Goal: Information Seeking & Learning: Compare options

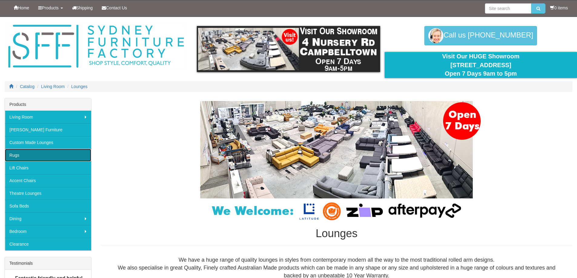
click at [15, 154] on link "Rugs" at bounding box center [48, 155] width 86 height 13
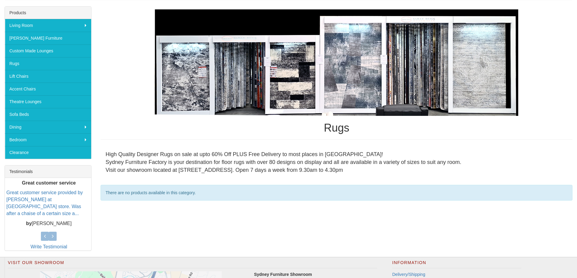
scroll to position [91, 0]
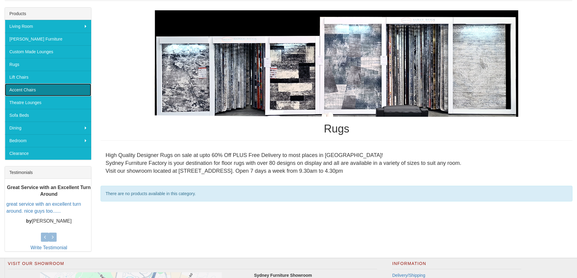
click at [15, 88] on link "Accent Chairs" at bounding box center [48, 90] width 86 height 13
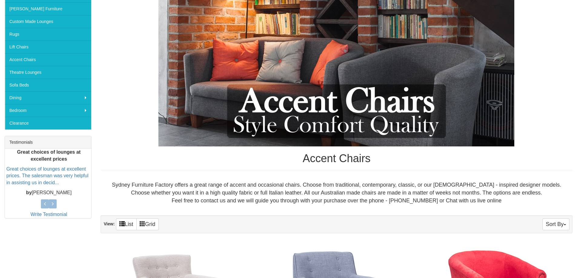
scroll to position [30, 0]
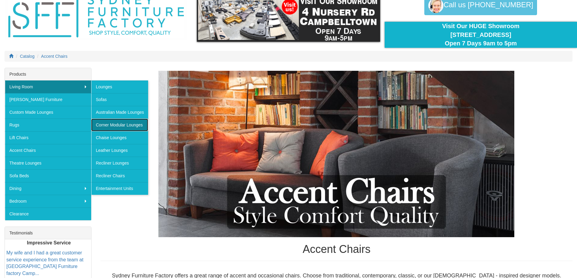
click at [112, 124] on link "Corner Modular Lounges" at bounding box center [119, 125] width 57 height 13
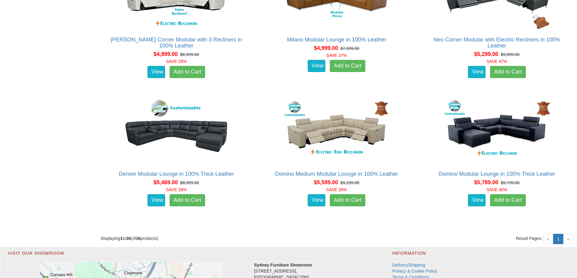
scroll to position [1786, 0]
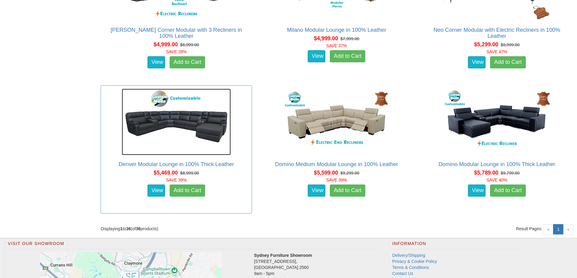
click at [195, 121] on img at bounding box center [176, 122] width 109 height 67
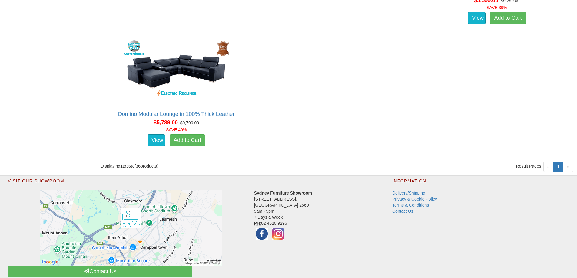
scroll to position [1786, 0]
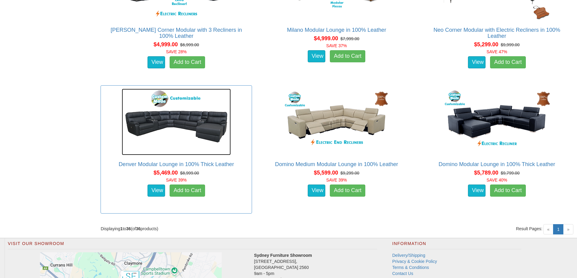
click at [199, 129] on img at bounding box center [176, 122] width 109 height 67
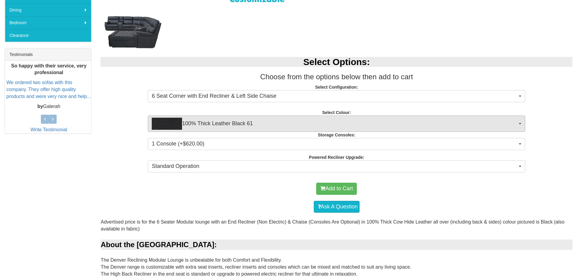
scroll to position [212, 0]
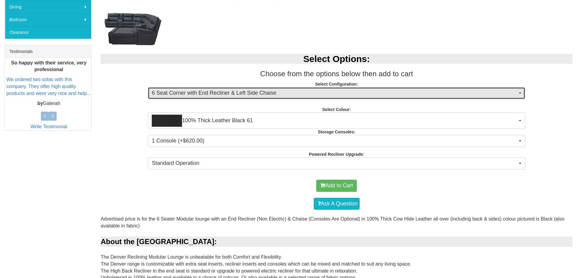
click at [200, 96] on span "6 Seat Corner with End Recliner & Left Side Chaise" at bounding box center [334, 93] width 365 height 8
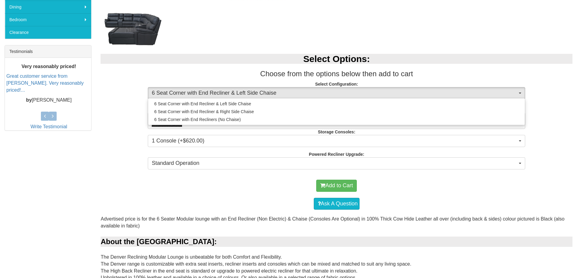
click at [244, 41] on div at bounding box center [255, 29] width 311 height 36
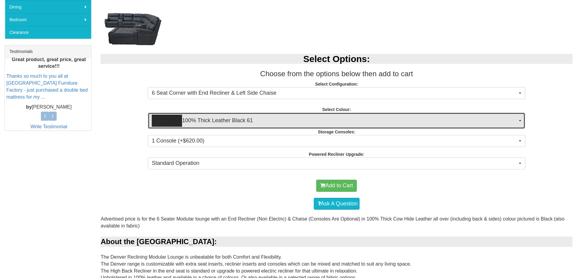
click at [228, 119] on span "100% Thick Leather Black 61" at bounding box center [334, 121] width 365 height 12
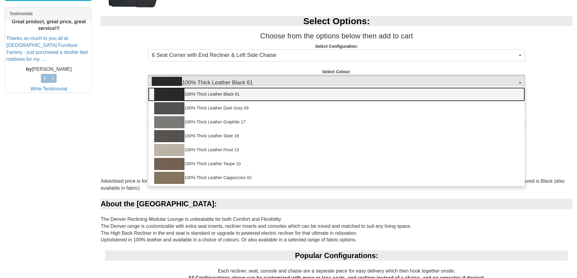
scroll to position [242, 0]
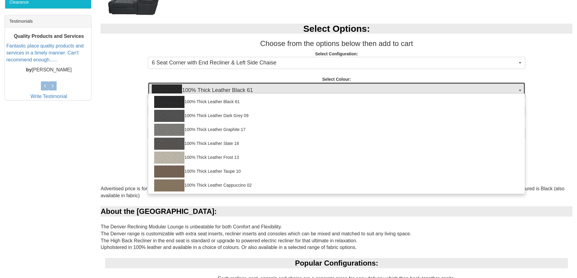
click at [228, 91] on span "100% Thick Leather Black 61" at bounding box center [334, 90] width 365 height 12
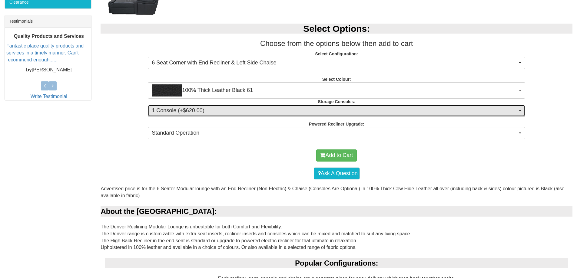
click at [192, 111] on span "1 Console (+$620.00)" at bounding box center [334, 111] width 365 height 8
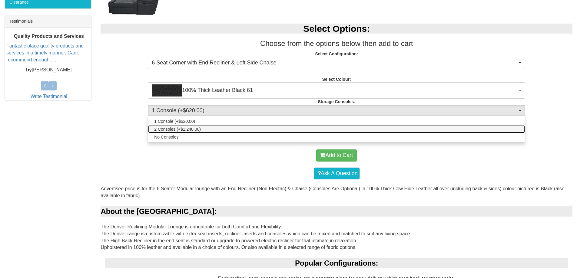
click at [191, 127] on span "2 Consoles (+$1,240.00)" at bounding box center [177, 129] width 47 height 6
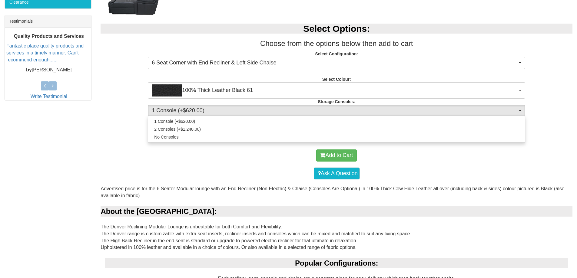
select select "1476"
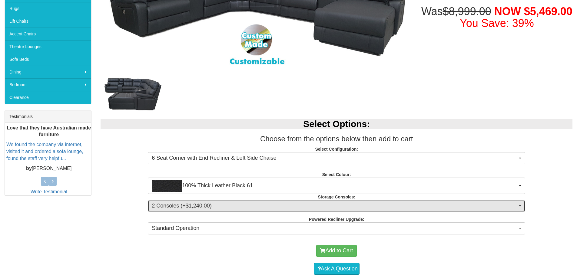
scroll to position [212, 0]
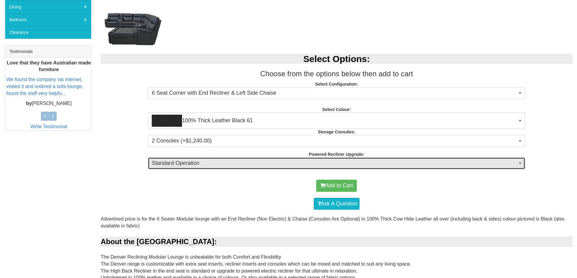
click at [205, 169] on button "Standard Operation" at bounding box center [336, 163] width 377 height 12
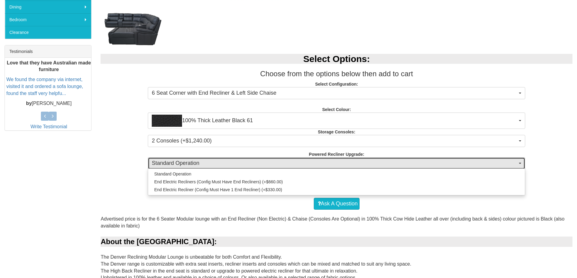
click at [209, 164] on span "Standard Operation" at bounding box center [334, 164] width 365 height 8
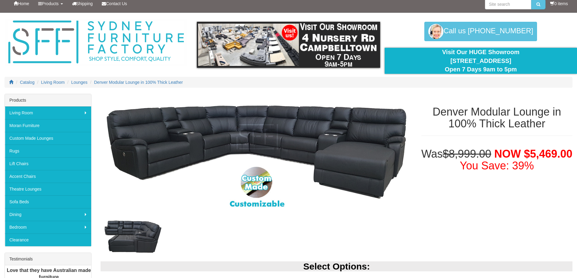
scroll to position [0, 0]
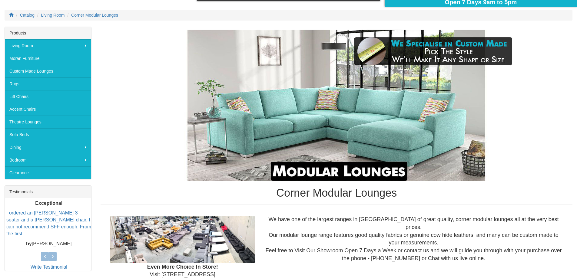
scroll to position [61, 0]
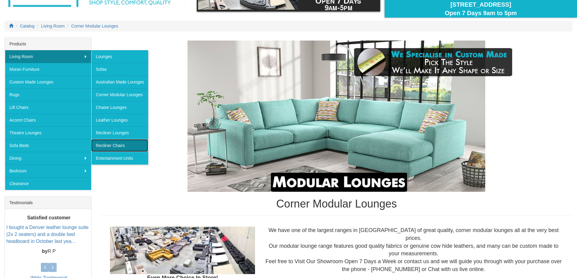
click at [115, 141] on link "Recliner Chairs" at bounding box center [119, 145] width 57 height 13
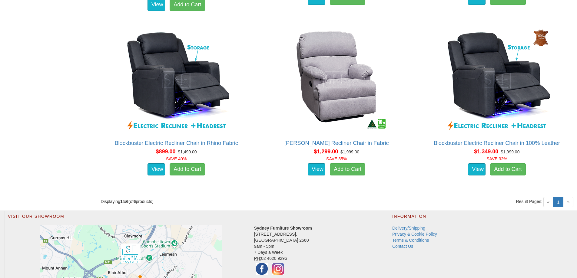
scroll to position [545, 0]
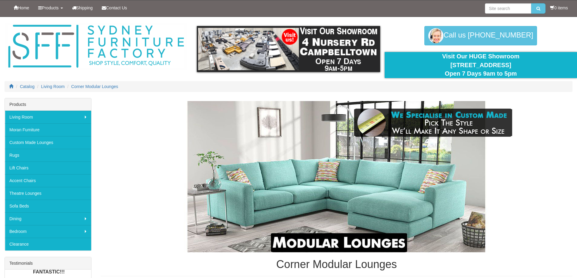
scroll to position [61, 0]
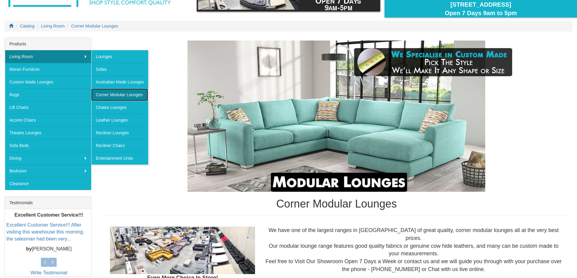
click at [116, 94] on link "Corner Modular Lounges" at bounding box center [119, 94] width 57 height 13
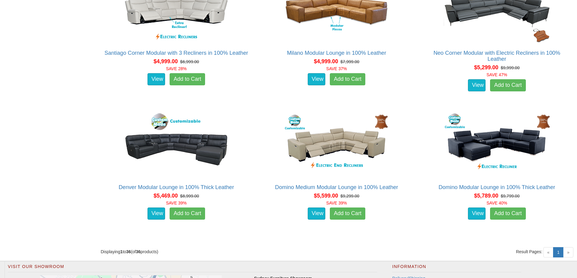
scroll to position [1816, 0]
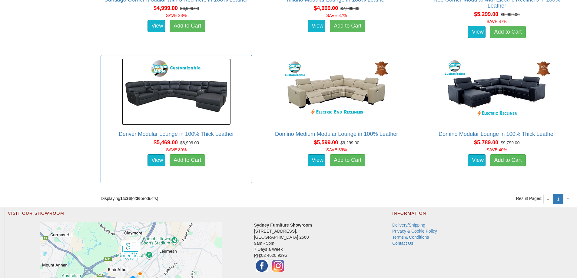
click at [203, 101] on img at bounding box center [176, 91] width 109 height 67
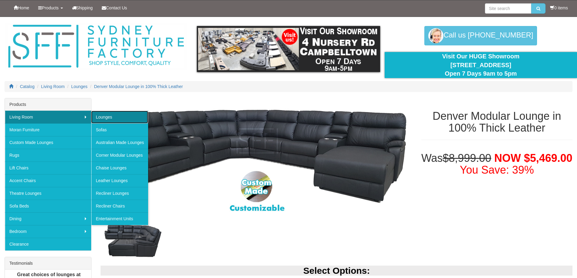
click at [100, 117] on link "Lounges" at bounding box center [119, 117] width 57 height 13
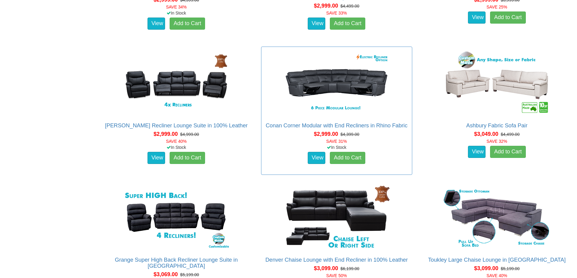
scroll to position [2573, 0]
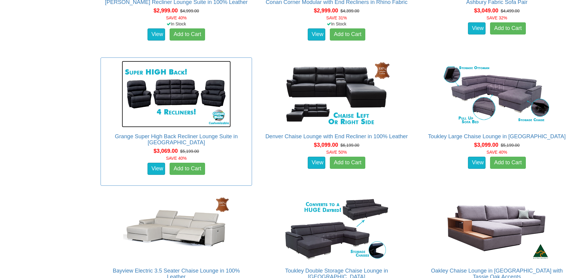
click at [171, 101] on img at bounding box center [176, 94] width 109 height 67
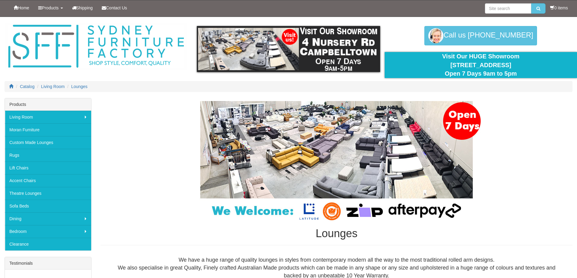
scroll to position [2573, 0]
